Goal: Information Seeking & Learning: Learn about a topic

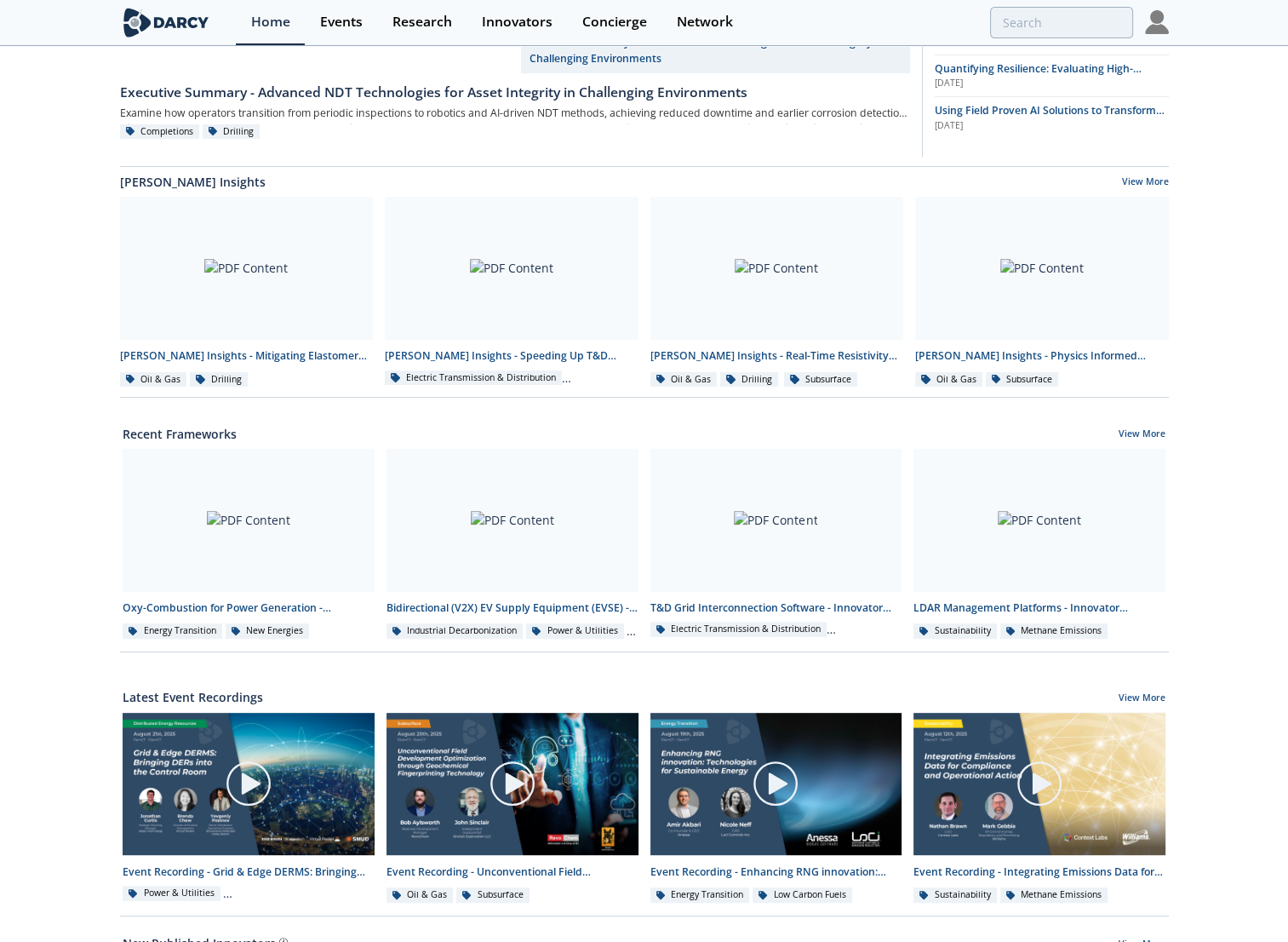
scroll to position [340, 0]
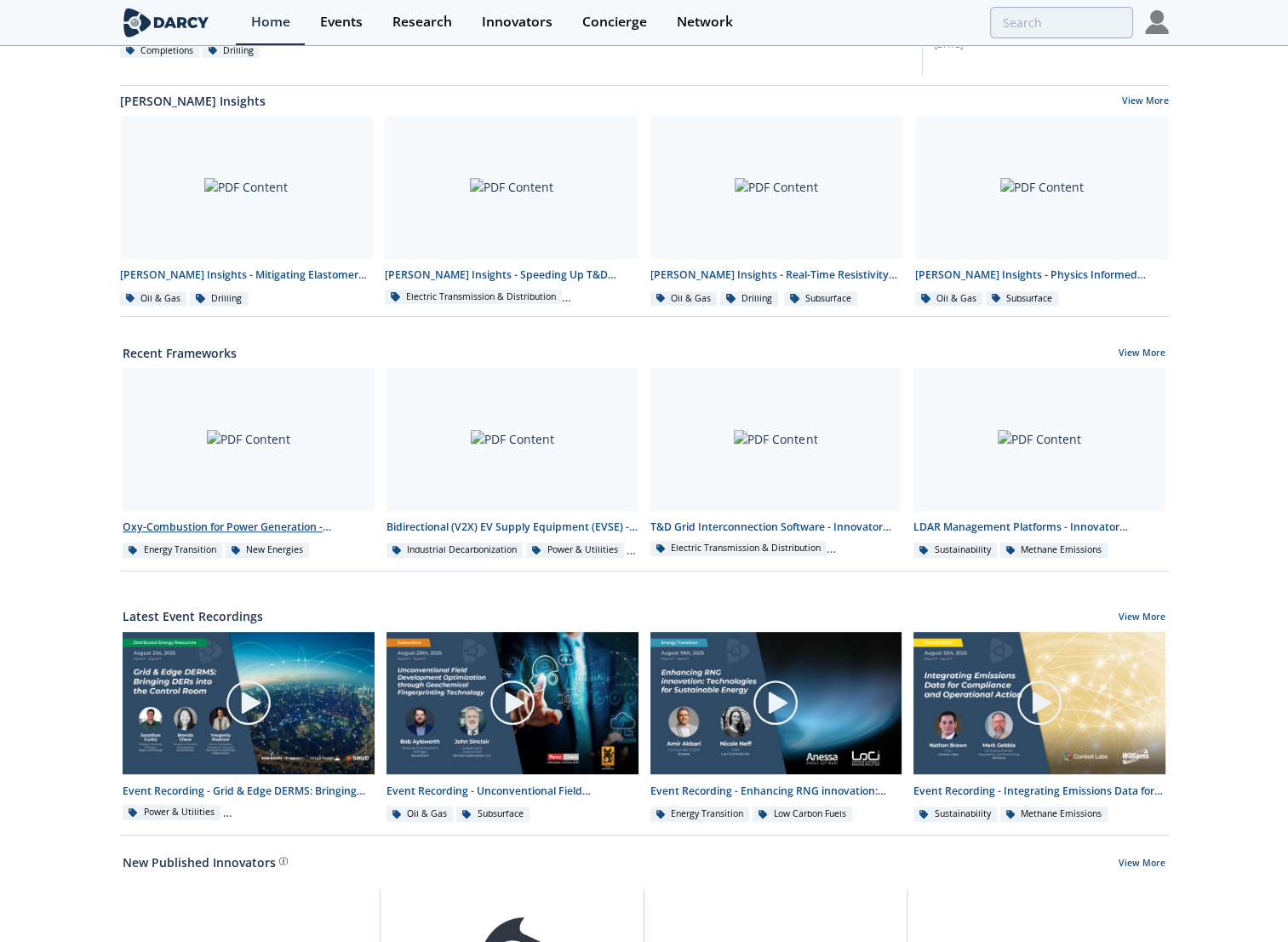
click at [186, 471] on div at bounding box center [249, 440] width 252 height 143
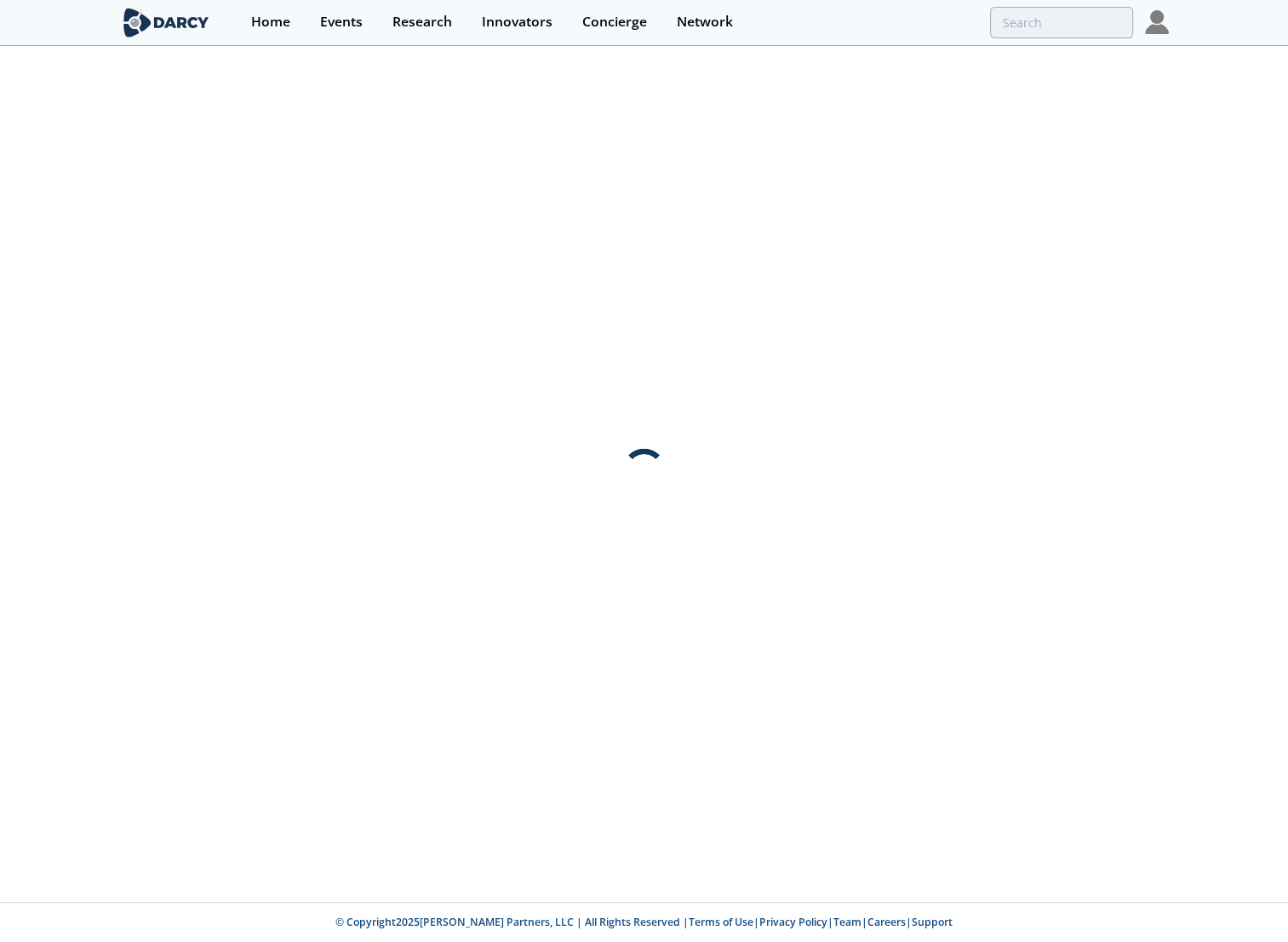
scroll to position [0, 0]
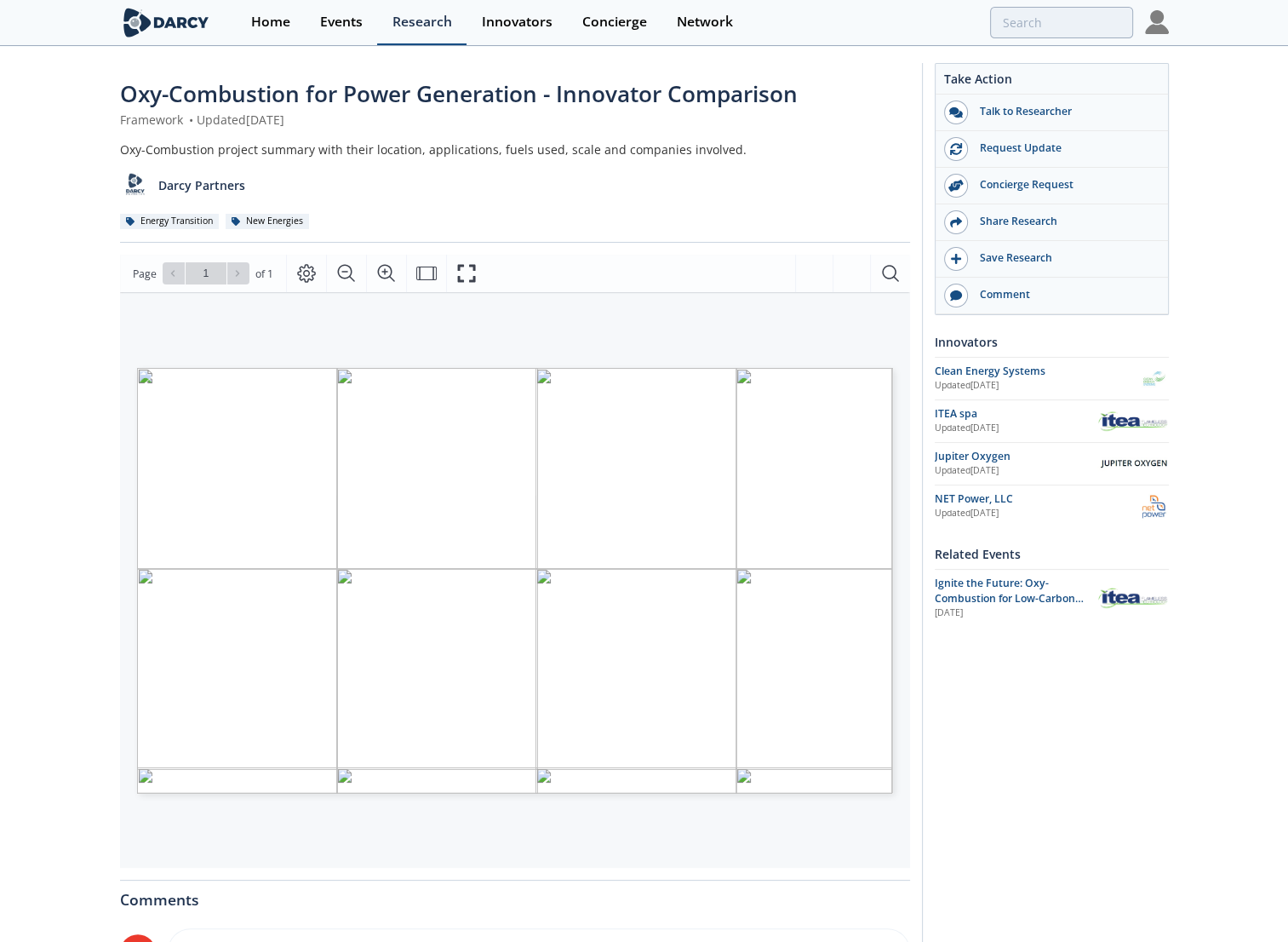
click at [415, 24] on div "Research" at bounding box center [422, 21] width 60 height 14
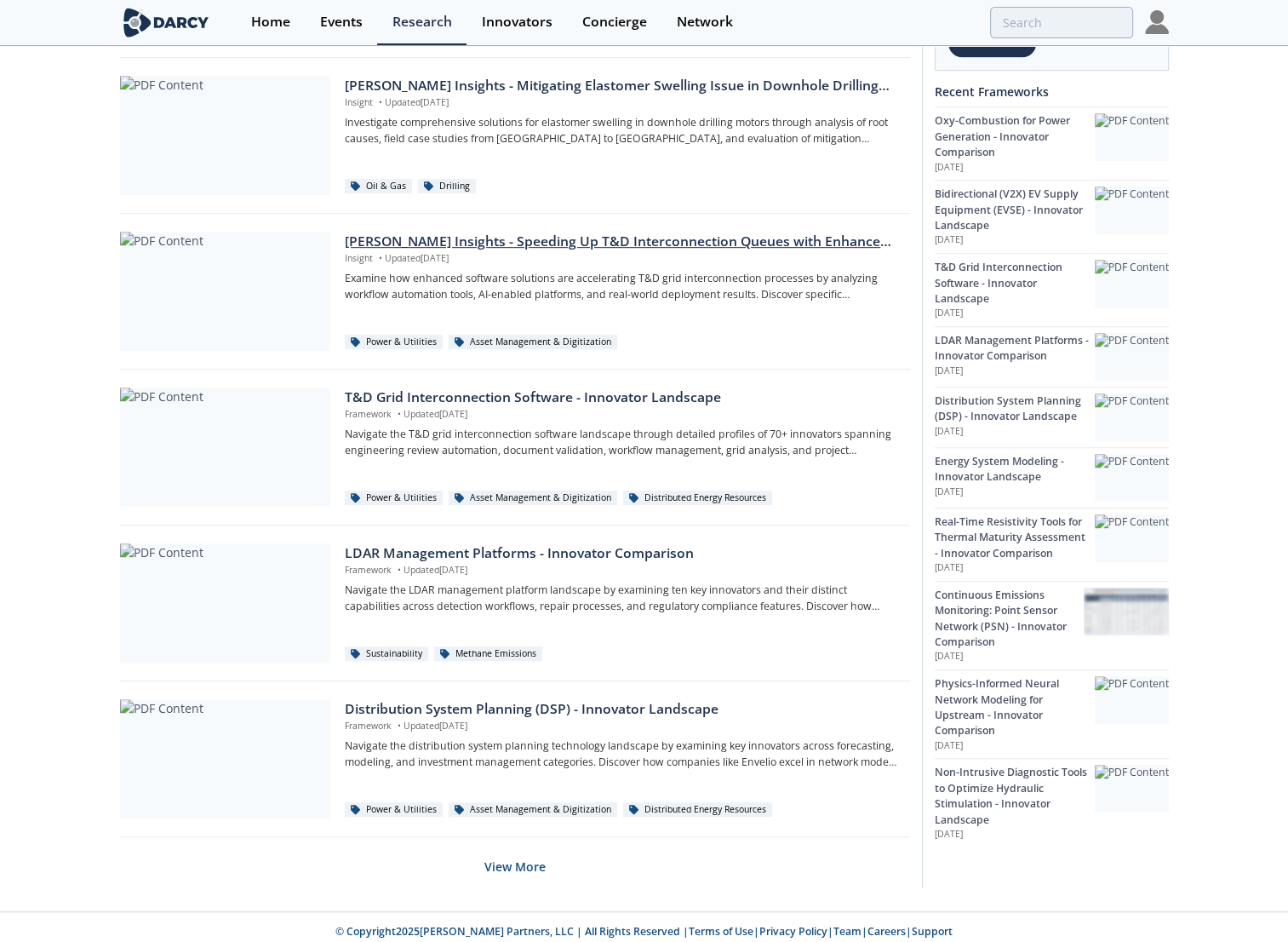
scroll to position [821, 0]
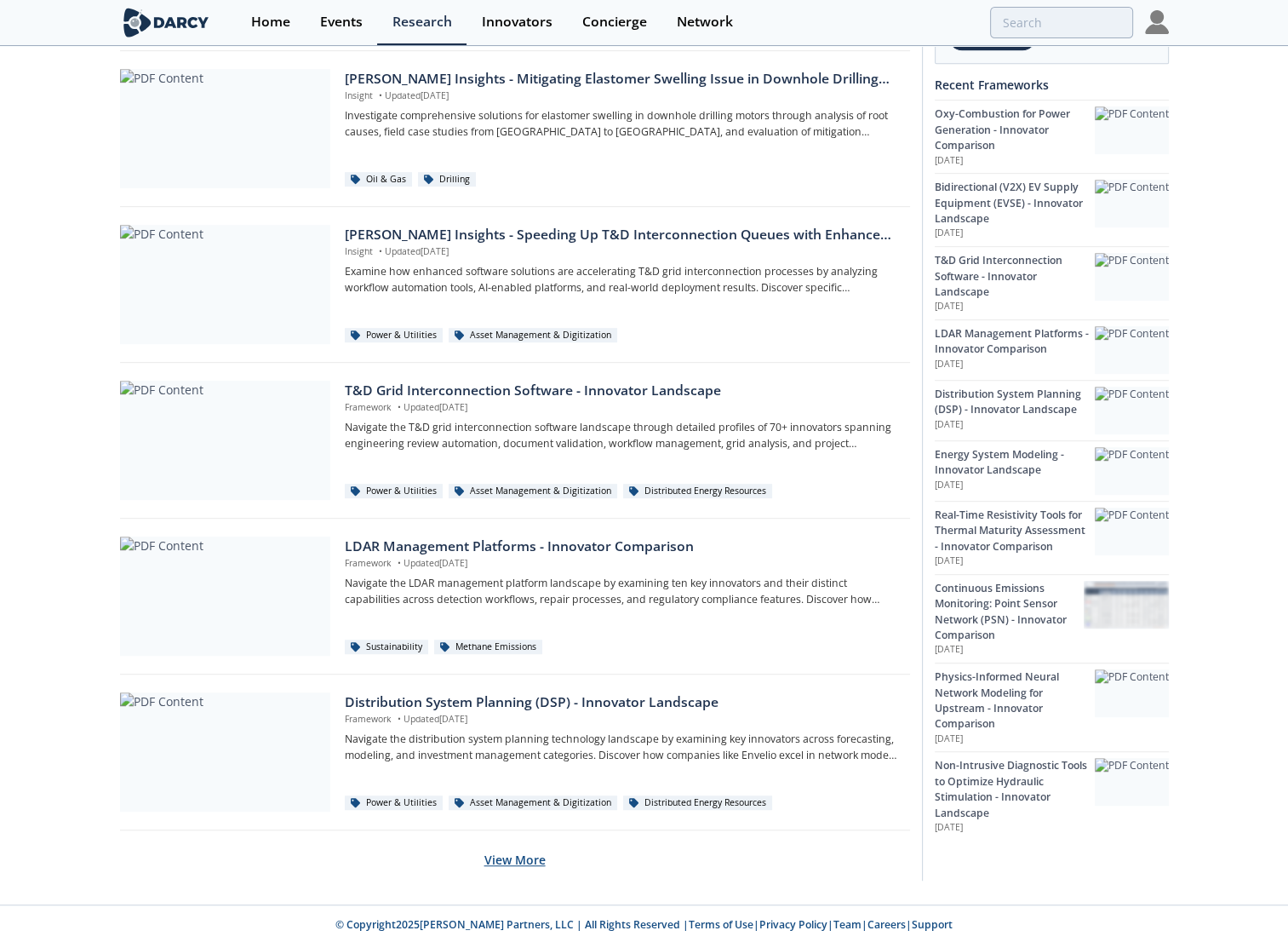
click at [513, 849] on button "View More" at bounding box center [515, 859] width 62 height 42
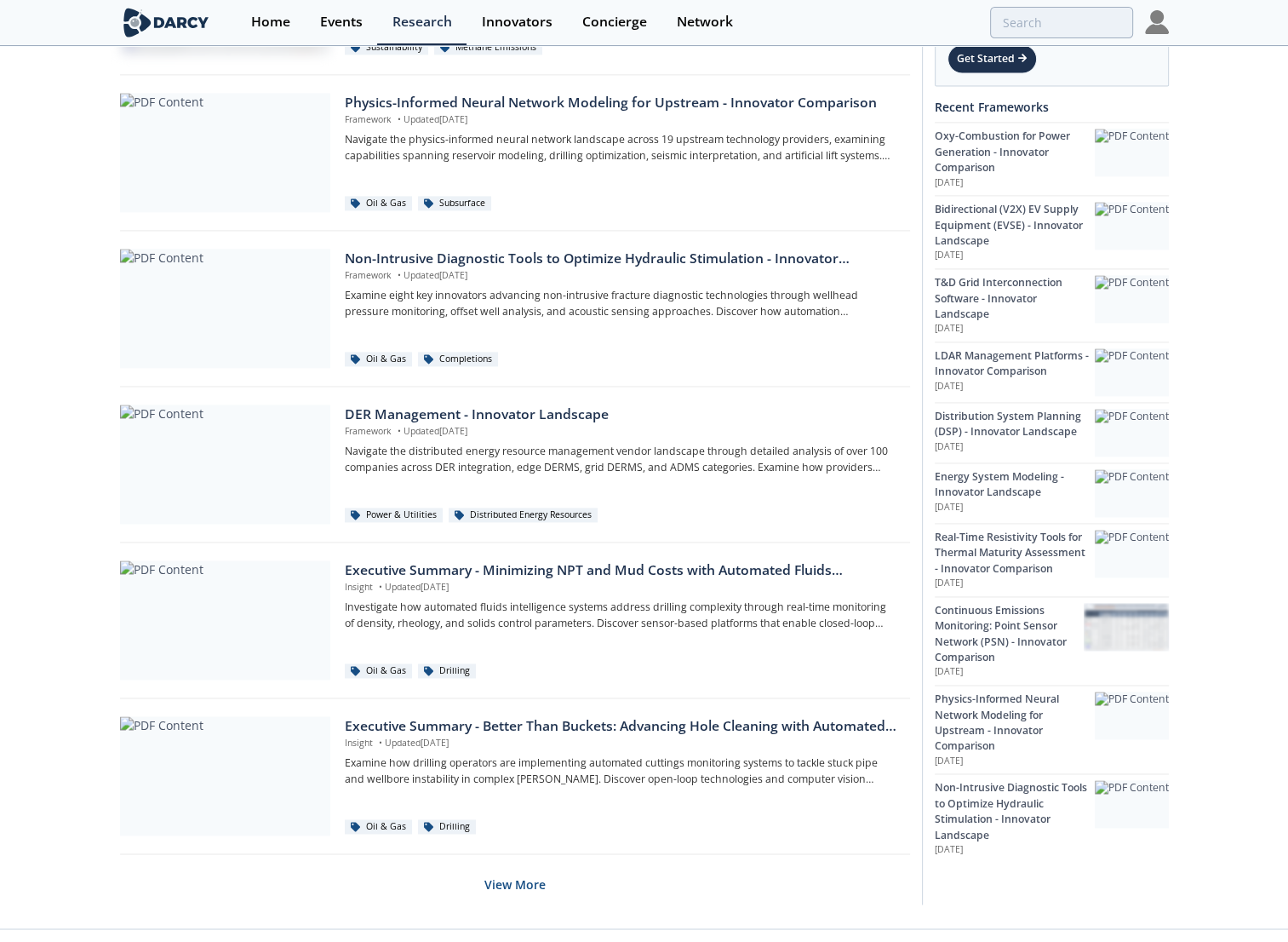
scroll to position [2377, 0]
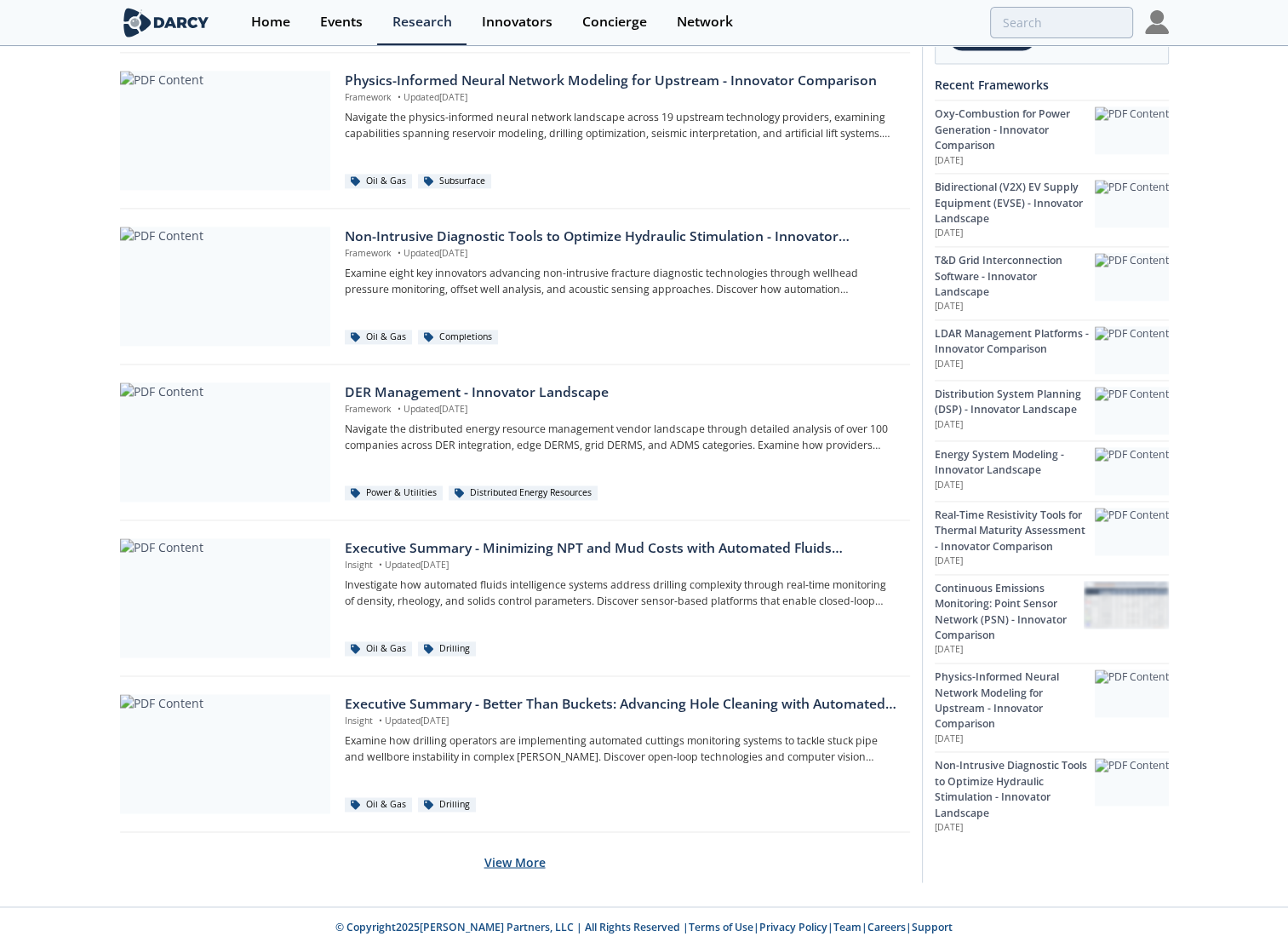
click at [523, 867] on button "View More" at bounding box center [515, 861] width 62 height 42
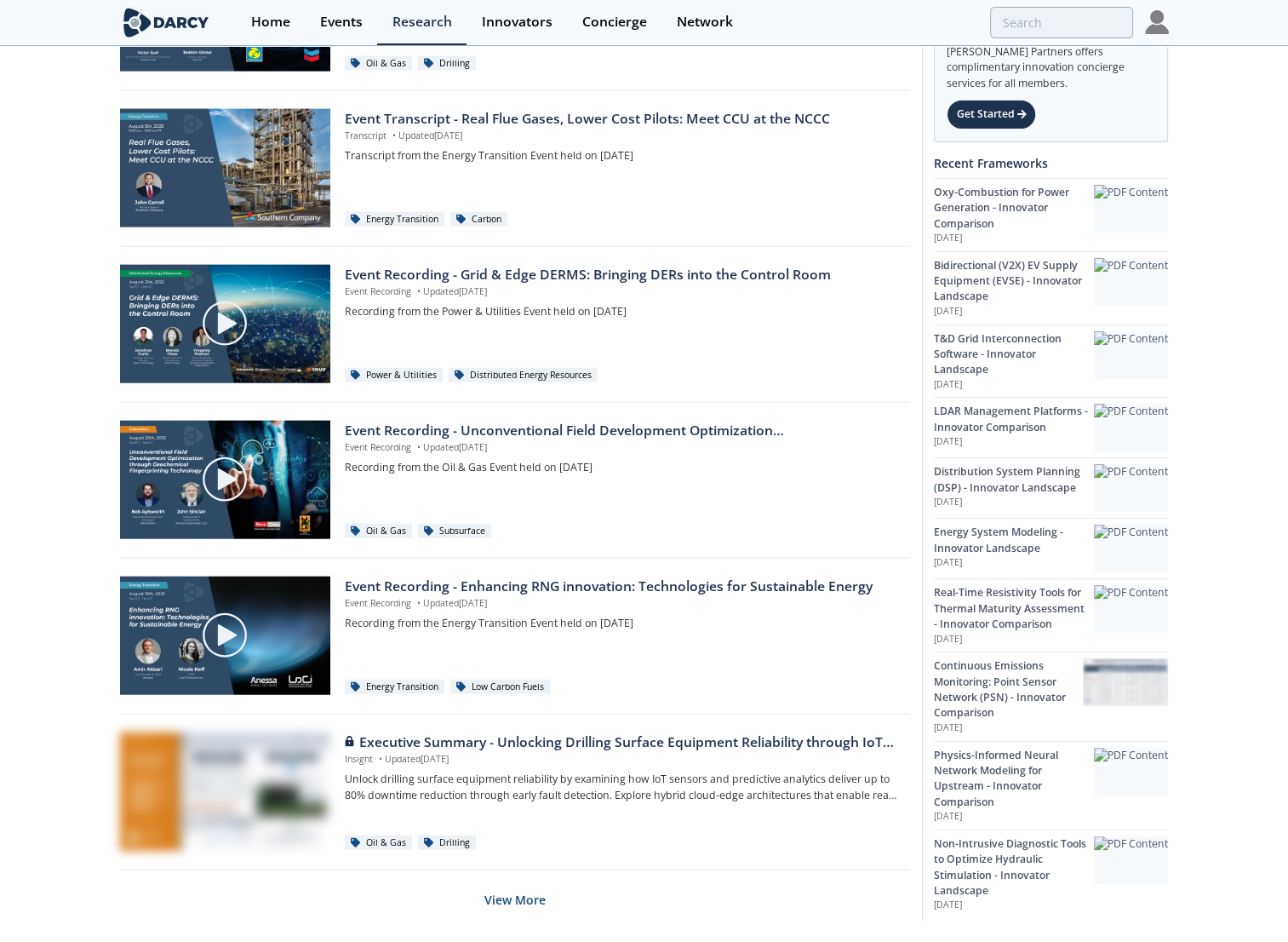
scroll to position [3910, 0]
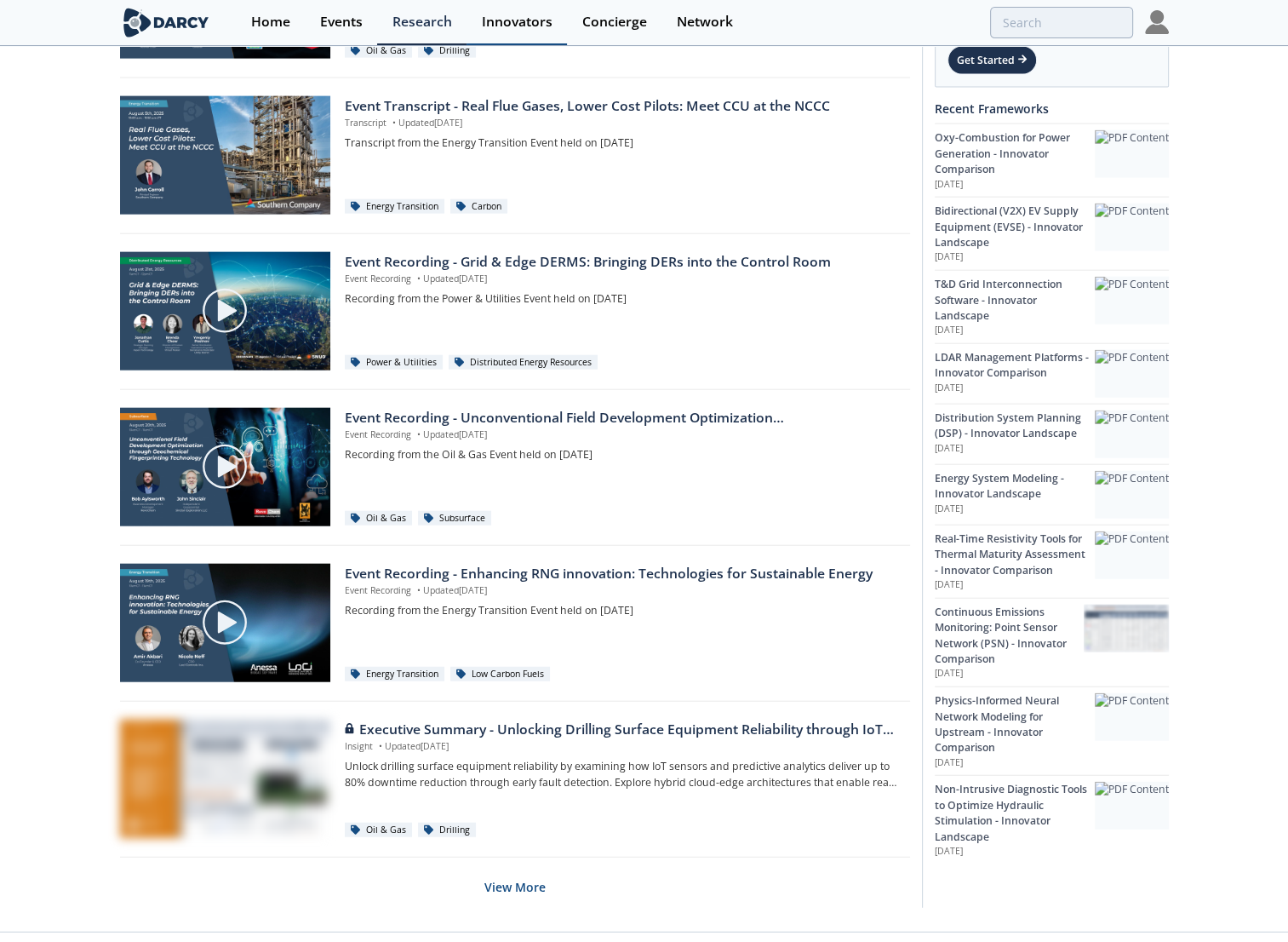
click at [514, 11] on link "Innovators" at bounding box center [517, 22] width 101 height 45
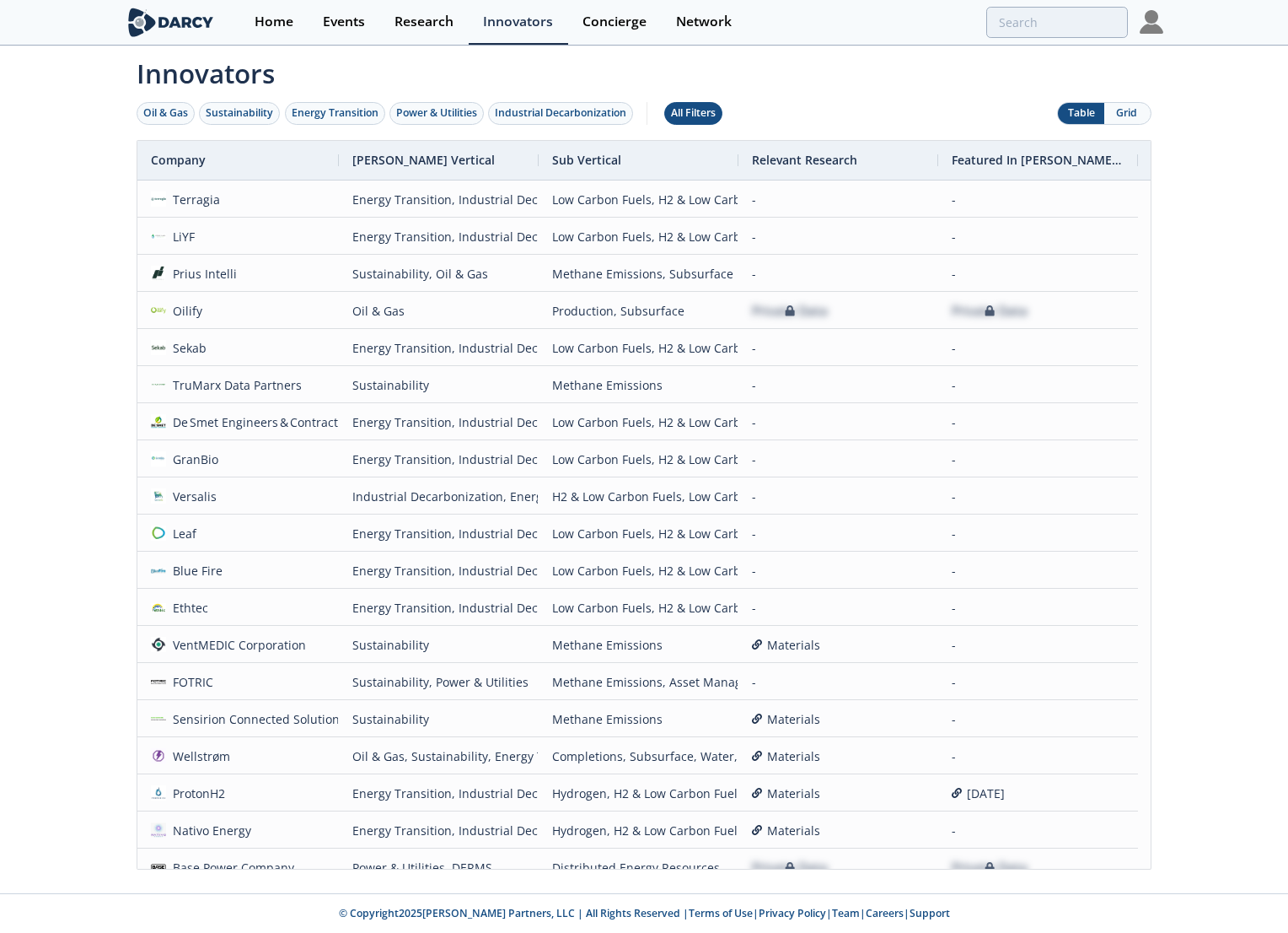
click at [701, 115] on div "All Filters" at bounding box center [693, 113] width 44 height 15
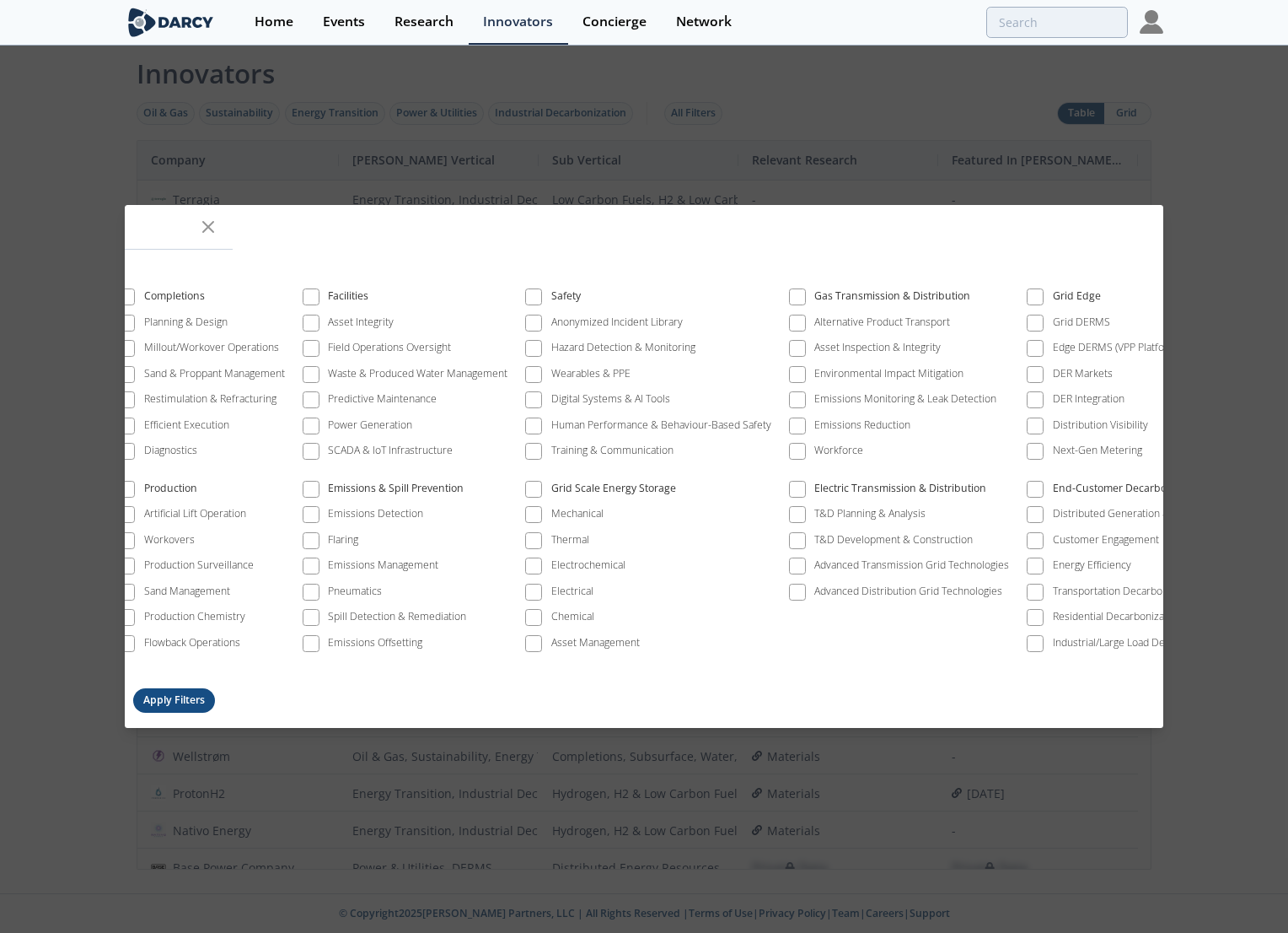
scroll to position [0, 1001]
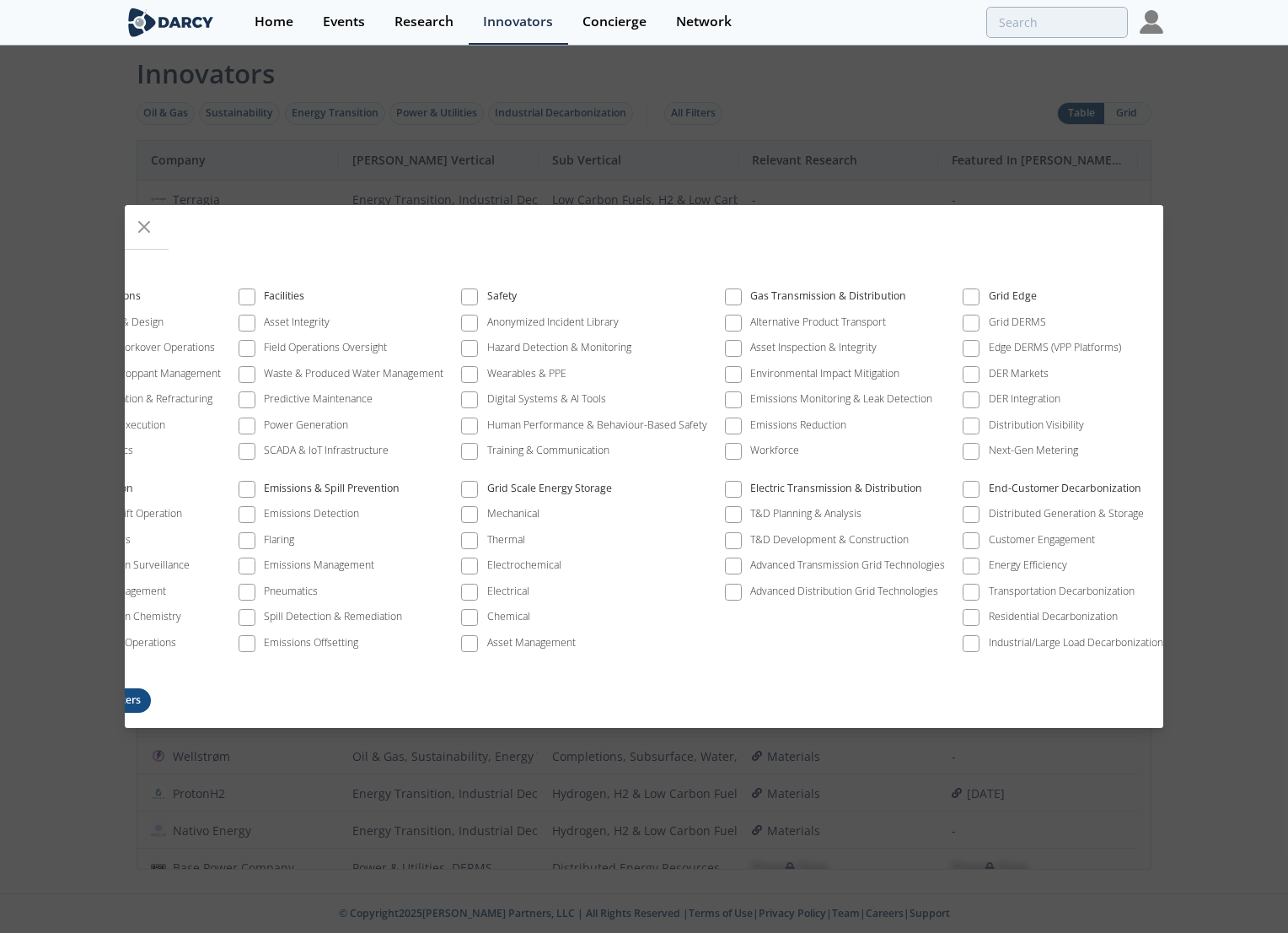
click at [1244, 113] on div "All Filters Keyword Technology State All States × Strategic Partners Strategic …" at bounding box center [644, 466] width 1288 height 933
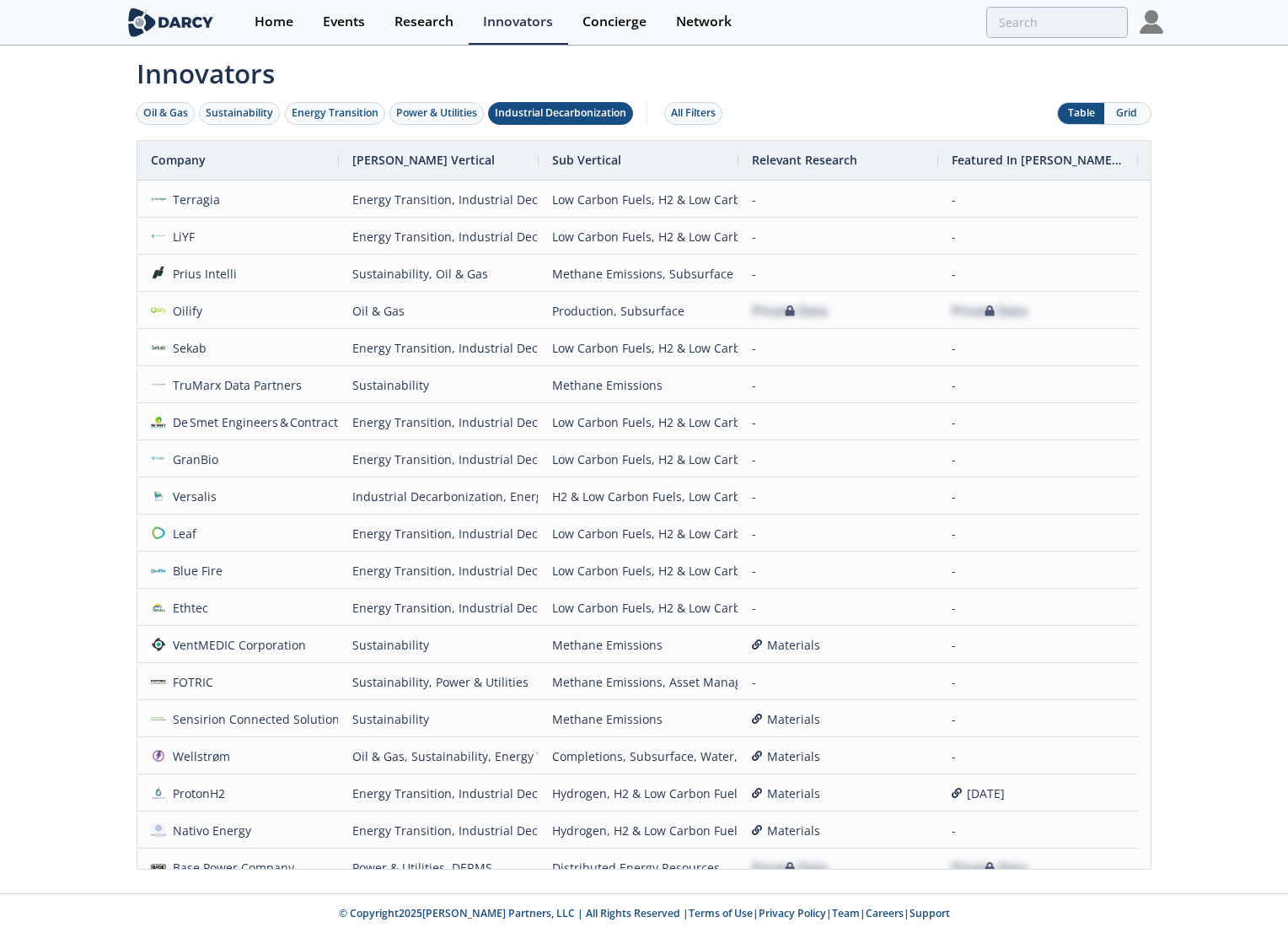
click at [611, 122] on button "Industrial Decarbonization" at bounding box center [560, 114] width 145 height 23
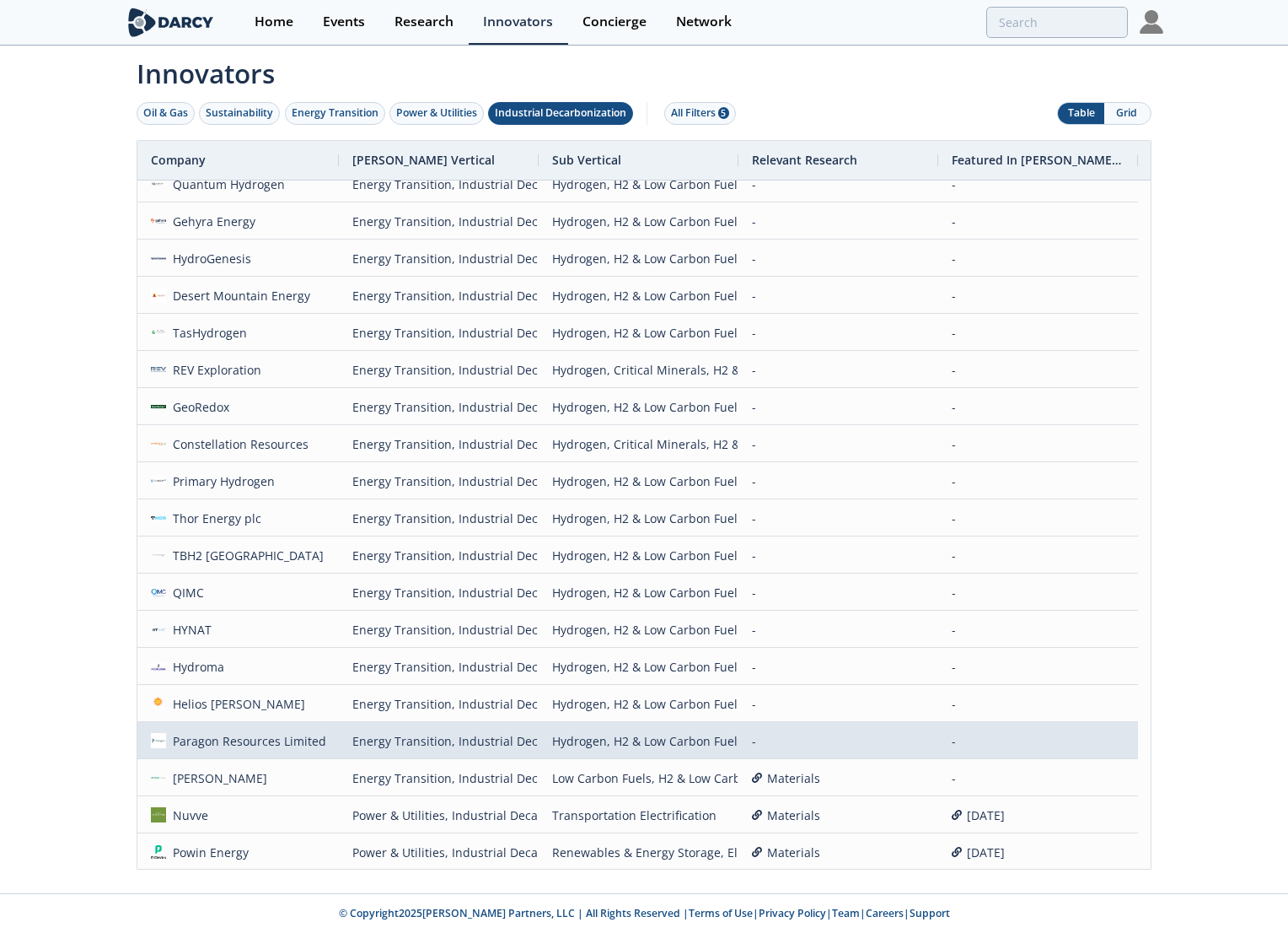
scroll to position [1961, 0]
